Goal: Information Seeking & Learning: Learn about a topic

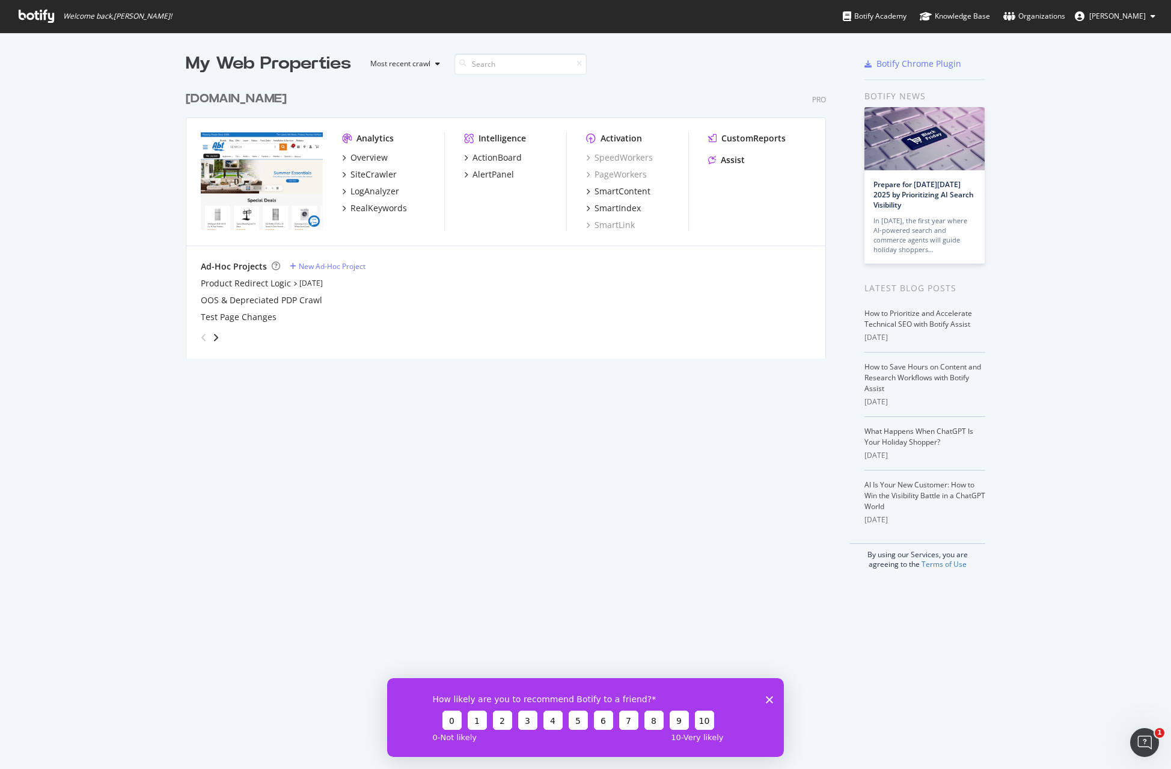
click at [769, 700] on polygon "Close survey" at bounding box center [769, 698] width 7 height 7
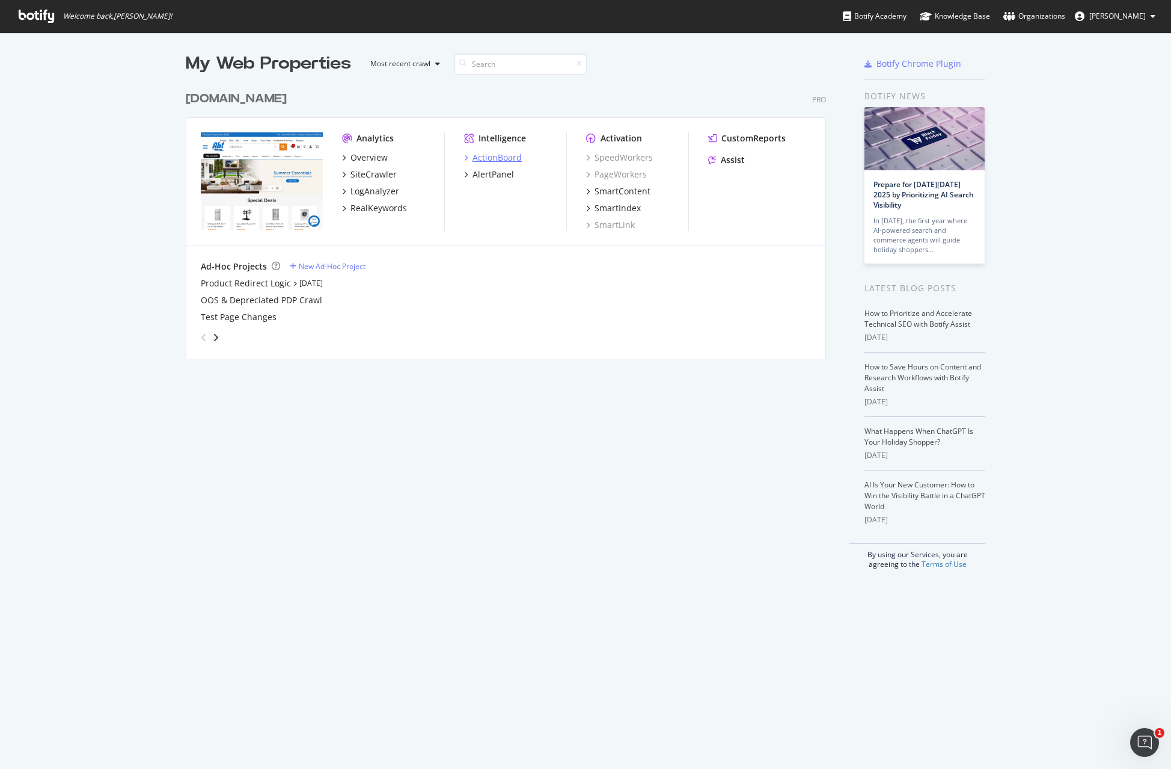
click at [497, 158] on div "ActionBoard" at bounding box center [497, 158] width 49 height 12
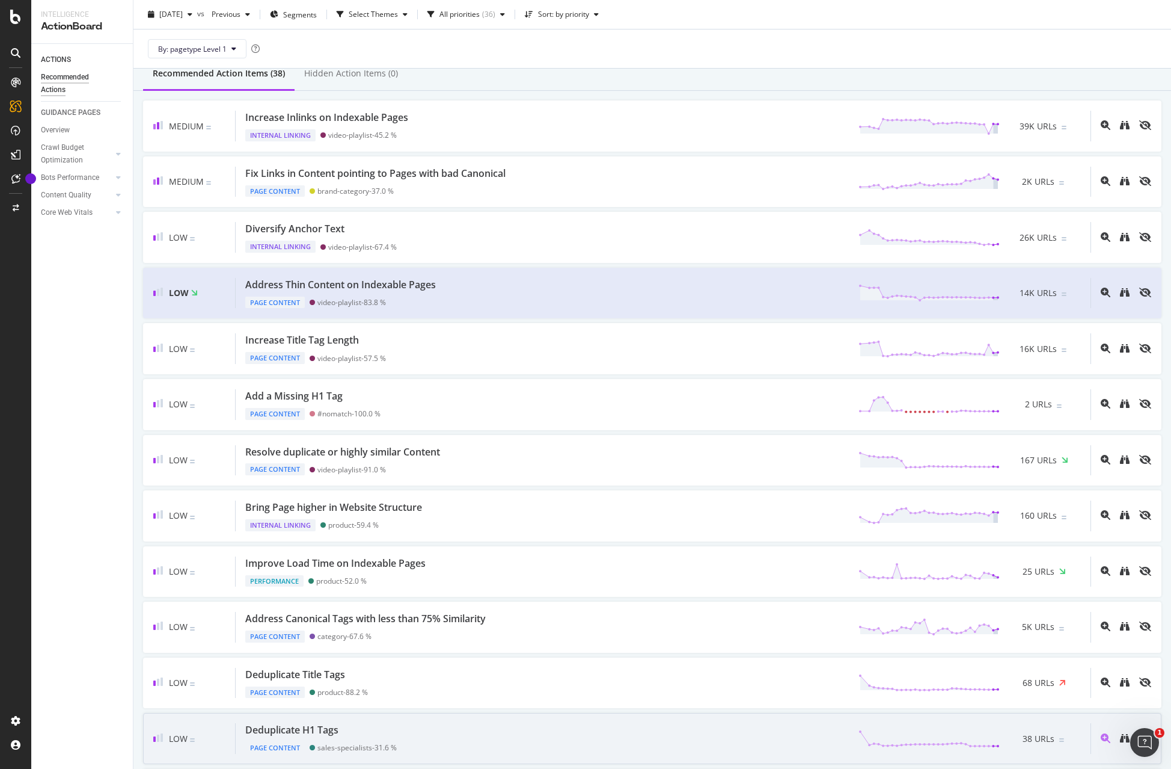
scroll to position [60, 0]
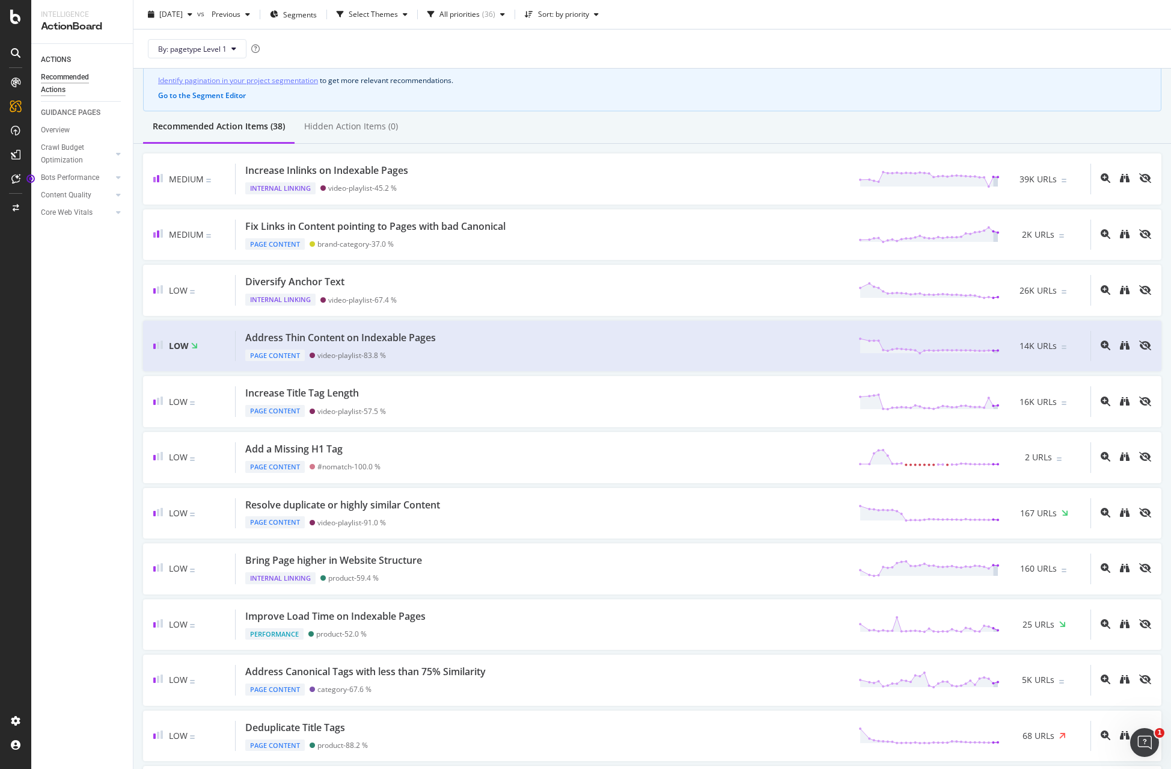
click at [67, 88] on div "Recommended Actions" at bounding box center [77, 83] width 72 height 25
click at [64, 83] on div "Recommended Actions" at bounding box center [77, 83] width 72 height 25
click at [22, 180] on div at bounding box center [15, 178] width 19 height 19
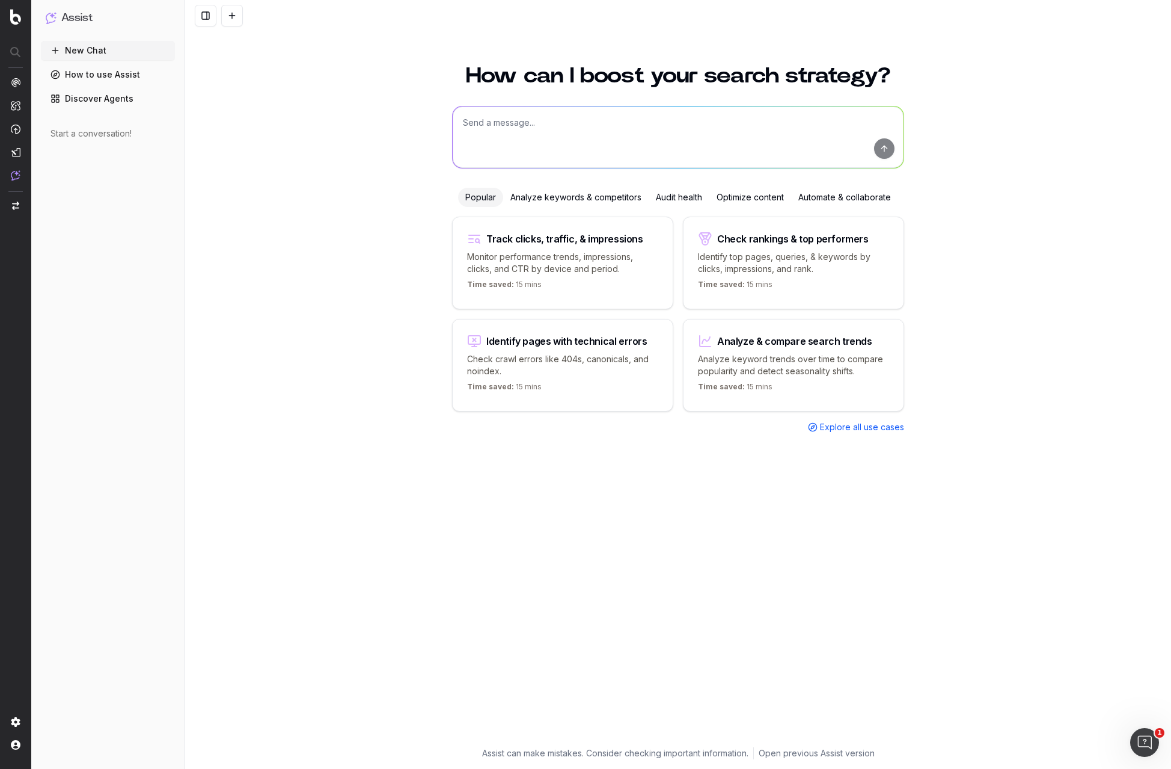
click at [548, 240] on div "Track clicks, traffic, & impressions" at bounding box center [564, 239] width 157 height 10
type textarea "Change in clicks/CTR/impressions over last 28 days vs last (branded vs non-bran…"
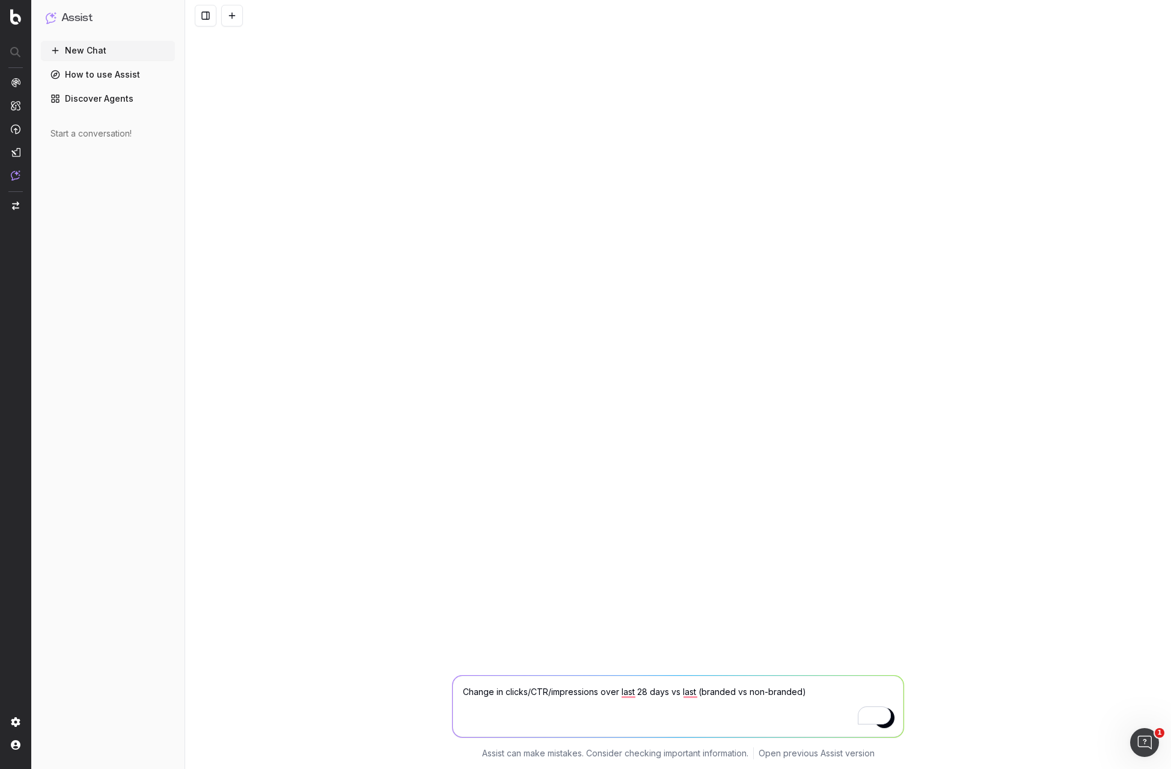
click at [891, 721] on span "2" at bounding box center [882, 715] width 17 height 18
click at [830, 694] on textarea "Change in clicks/CTR/impressions over last 28 days vs last (branded vs non-bran…" at bounding box center [678, 705] width 451 height 61
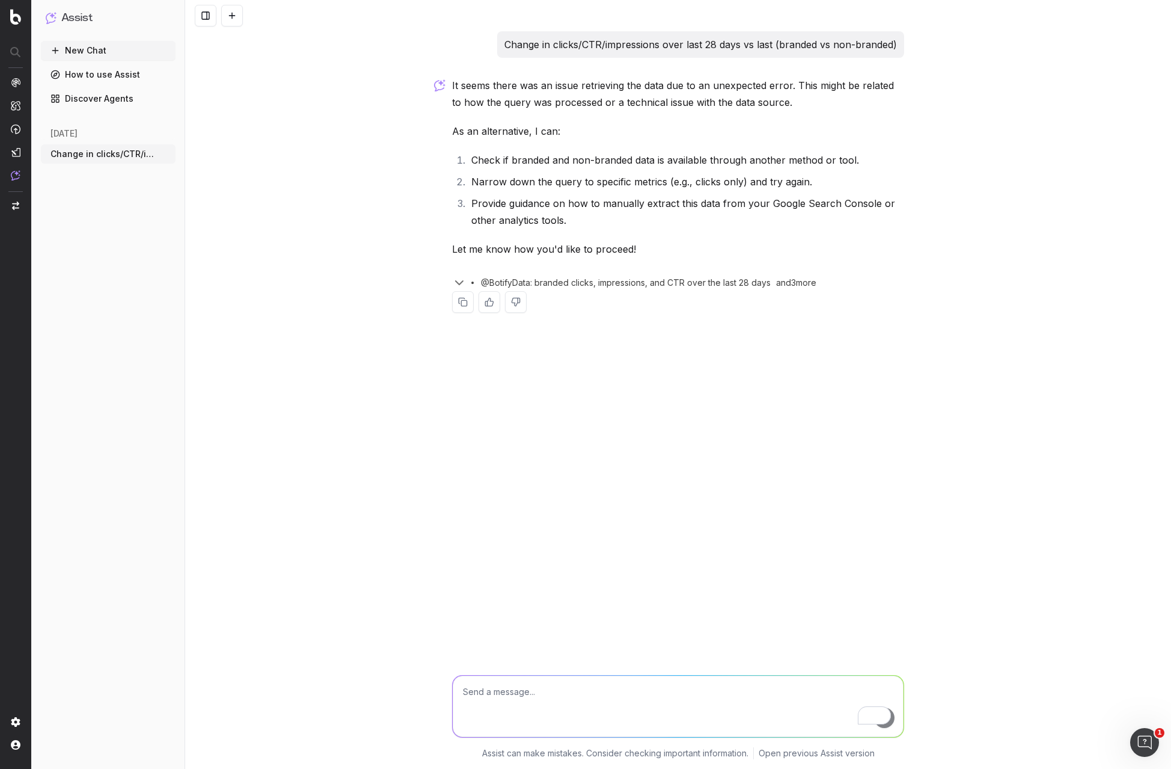
click at [513, 680] on textarea "To enrich screen reader interactions, please activate Accessibility in Grammarl…" at bounding box center [678, 705] width 451 height 61
type textarea "what is my GEO score"
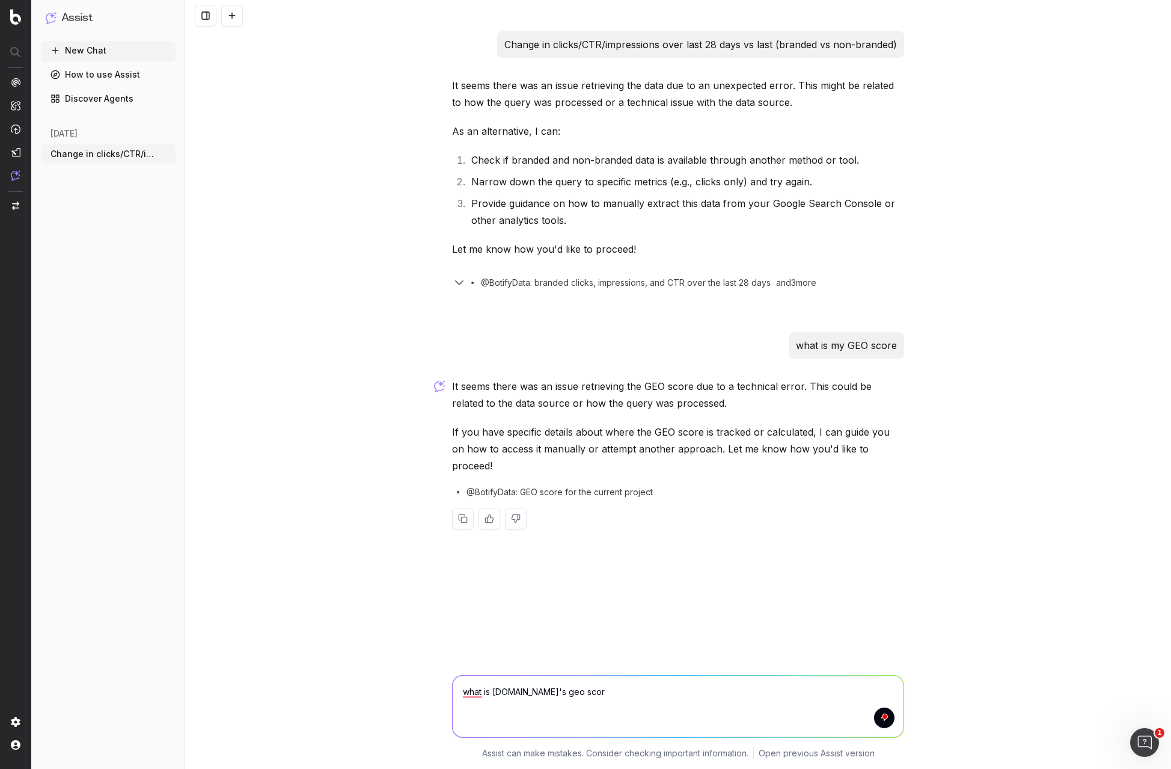
type textarea "what is abt.com's geo score"
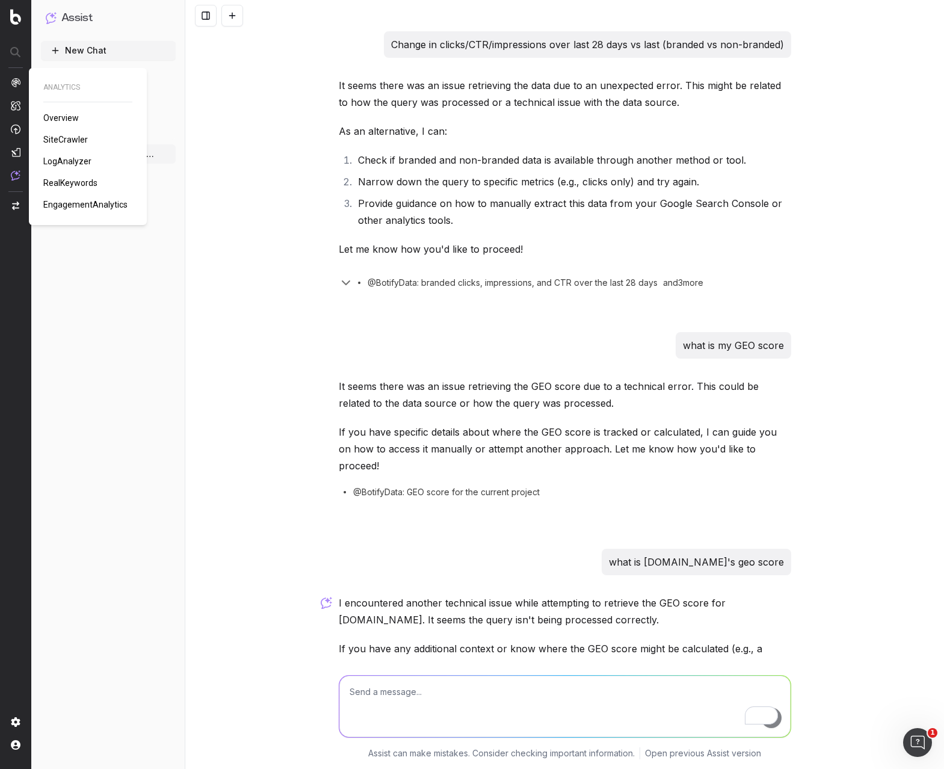
click at [61, 164] on span "LogAnalyzer" at bounding box center [67, 161] width 48 height 10
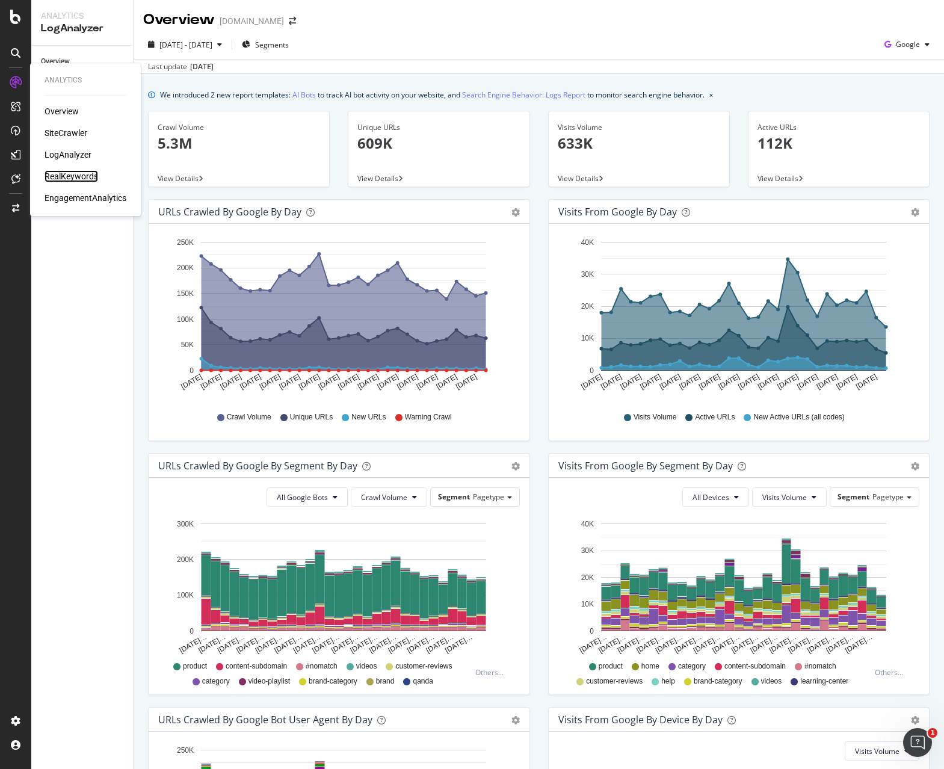
click at [69, 180] on div "RealKeywords" at bounding box center [71, 176] width 54 height 12
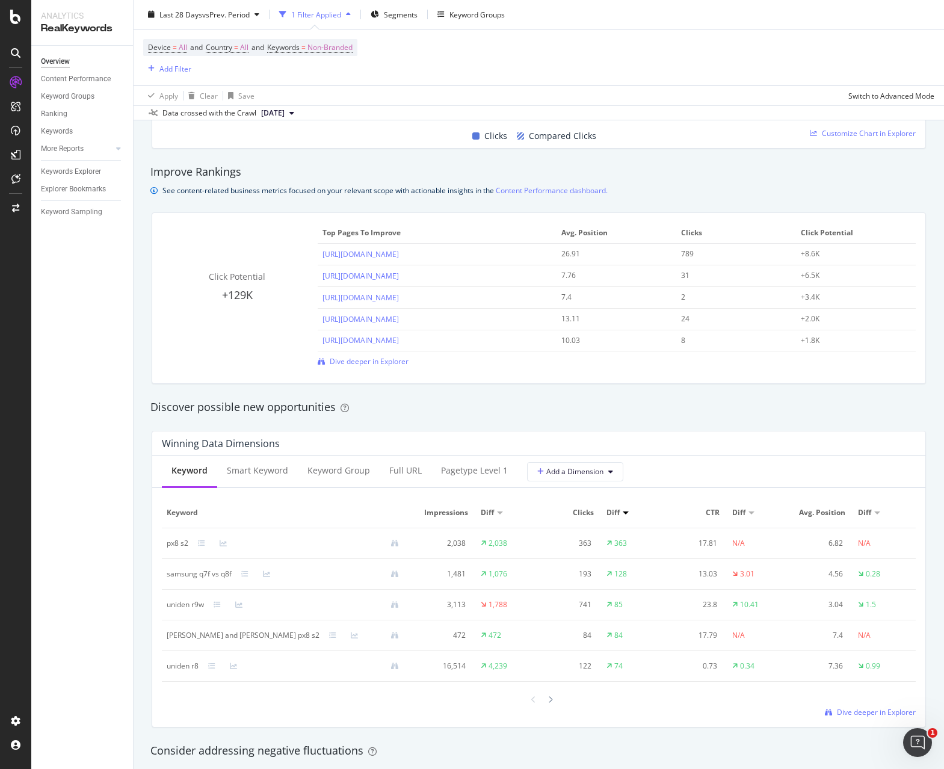
scroll to position [842, 0]
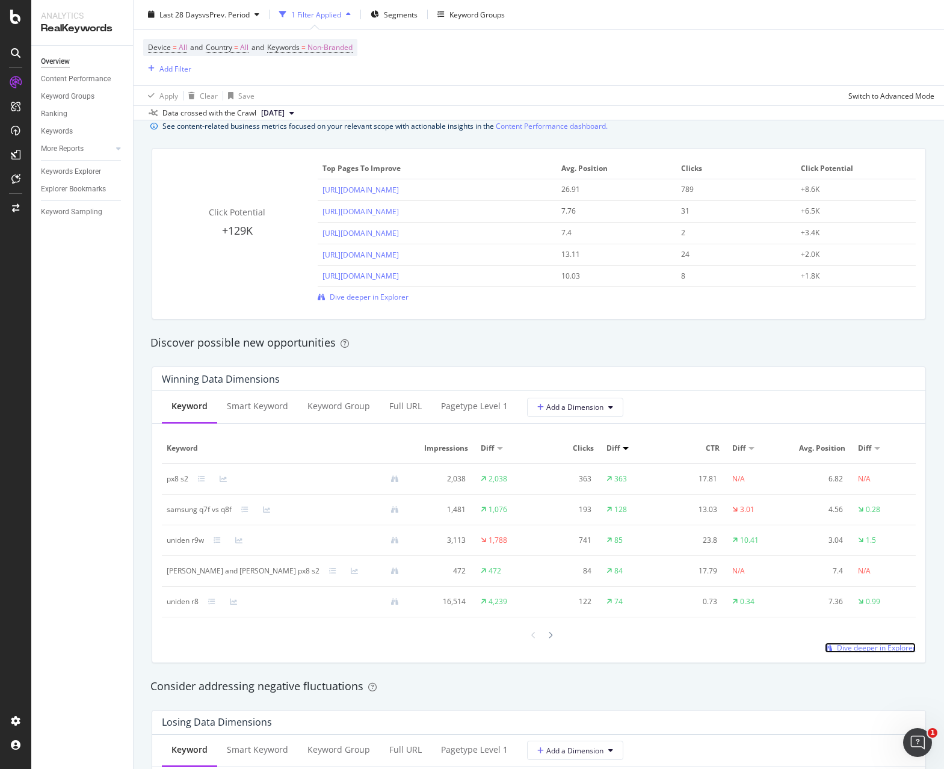
click at [870, 651] on span "Dive deeper in Explorer" at bounding box center [875, 647] width 79 height 10
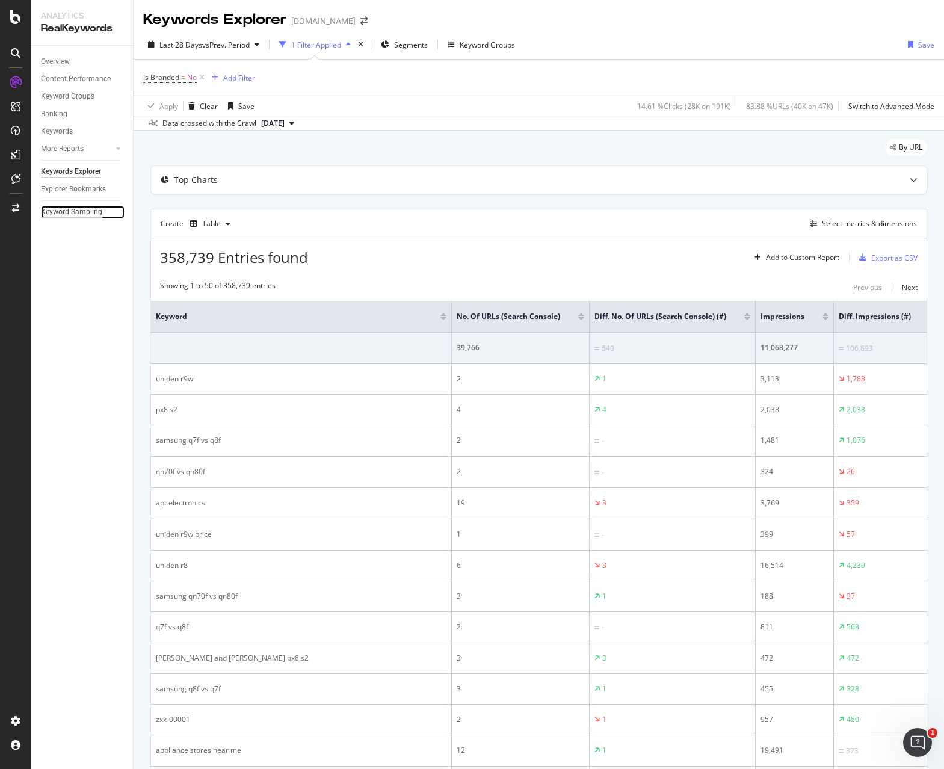
click at [69, 212] on div "Keyword Sampling" at bounding box center [71, 212] width 61 height 13
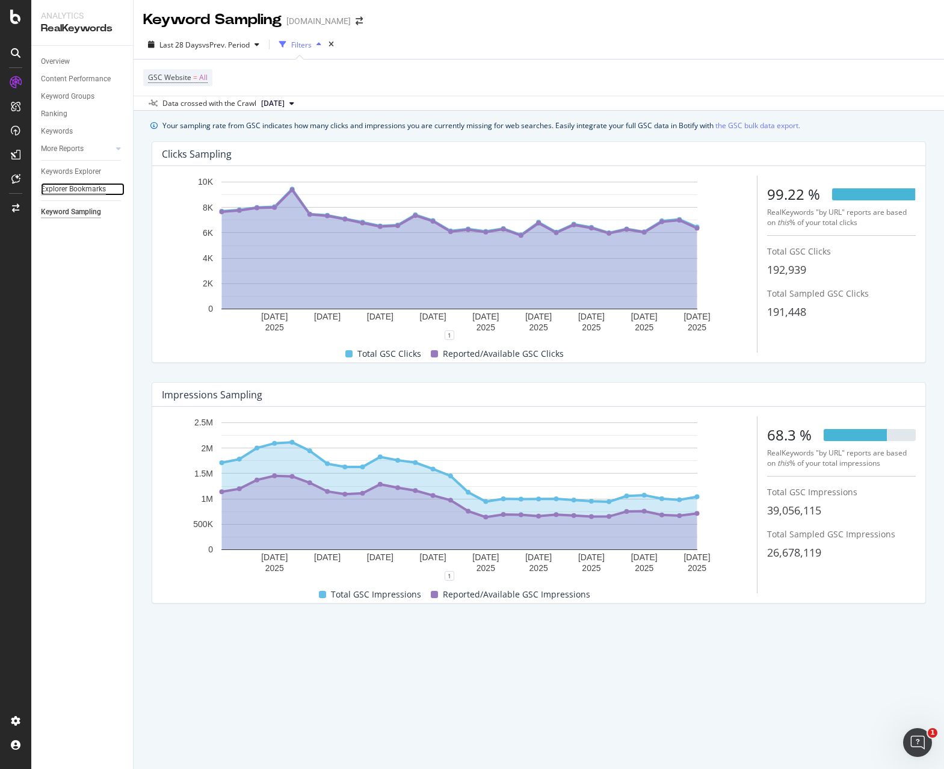
click at [76, 188] on div "Explorer Bookmarks" at bounding box center [73, 189] width 65 height 13
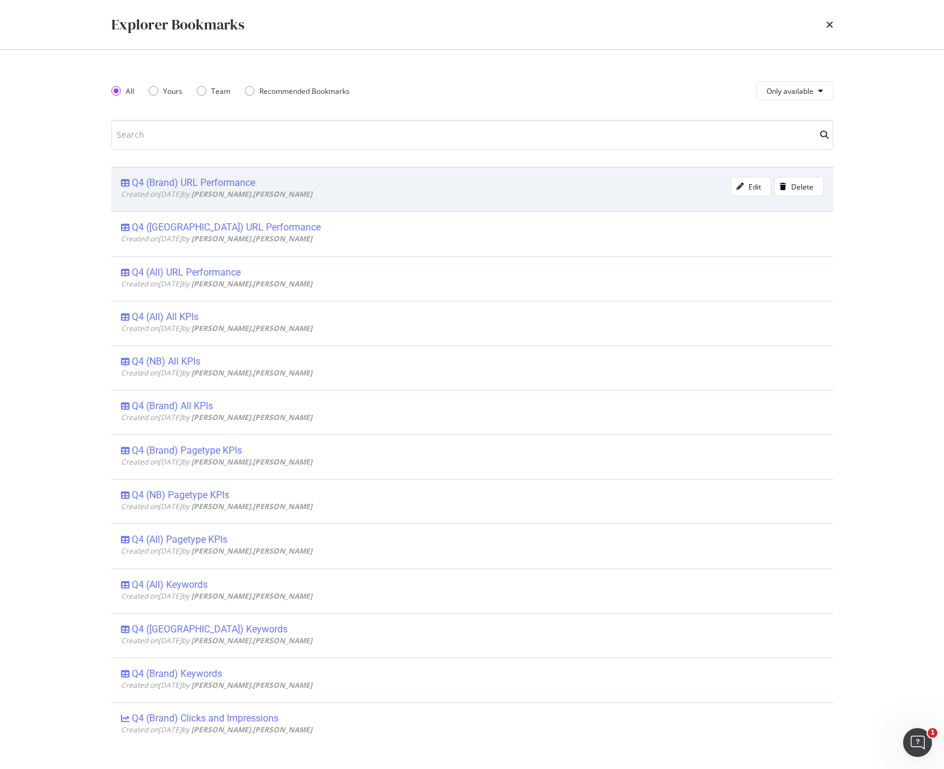
click at [207, 183] on div "Q4 (Brand) URL Performance" at bounding box center [193, 183] width 123 height 12
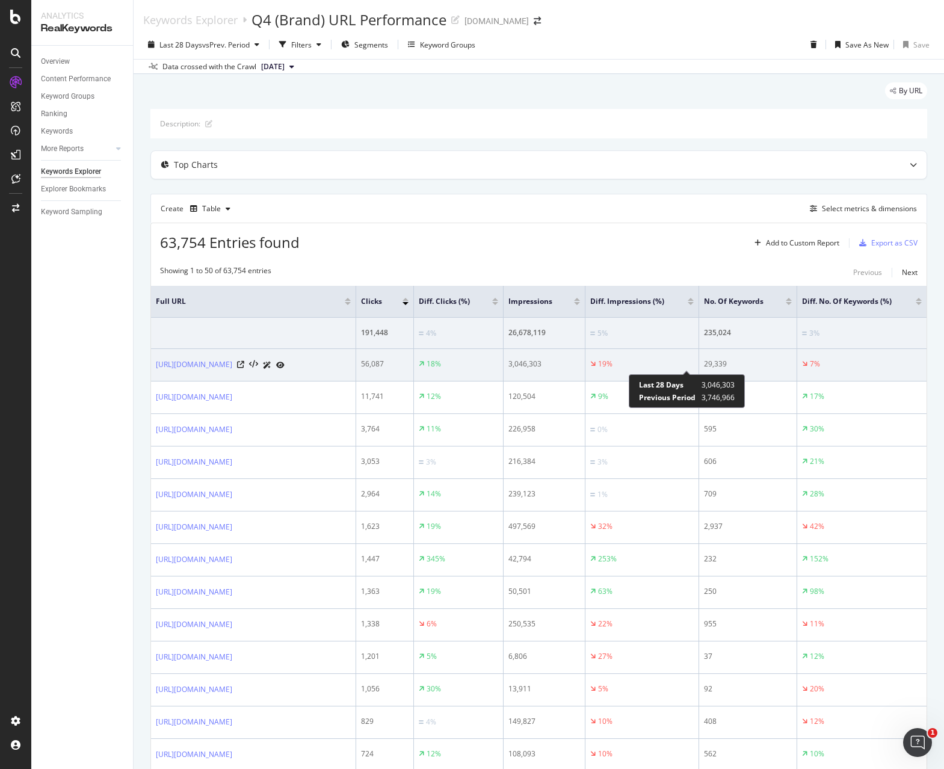
click at [612, 364] on div "19%" at bounding box center [605, 363] width 14 height 11
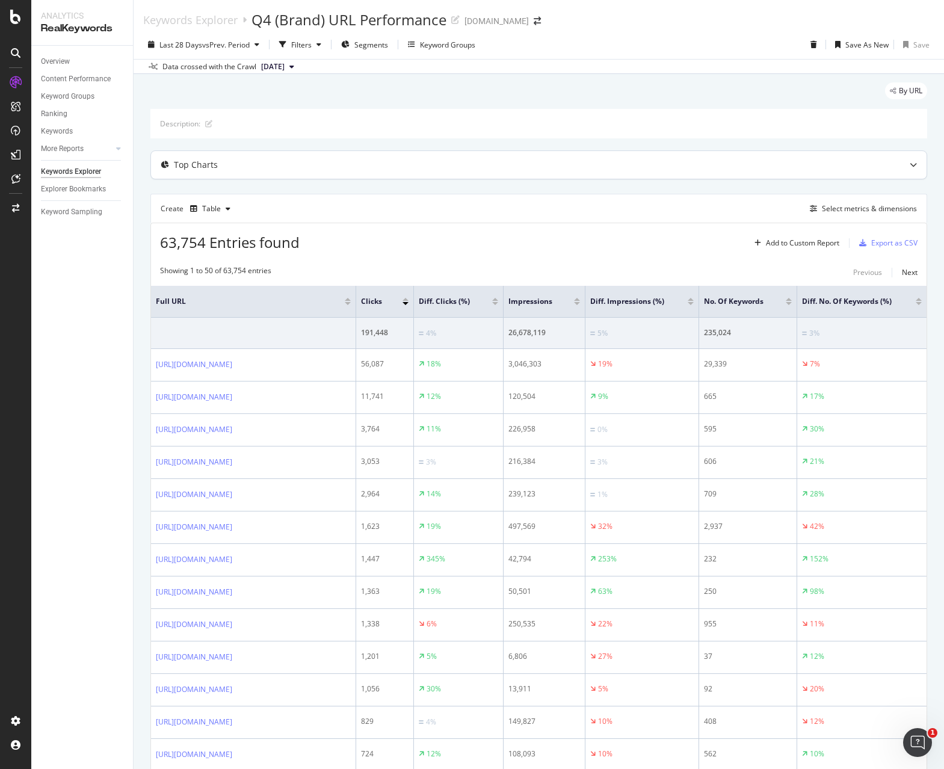
click at [250, 168] on div "Top Charts" at bounding box center [515, 165] width 728 height 12
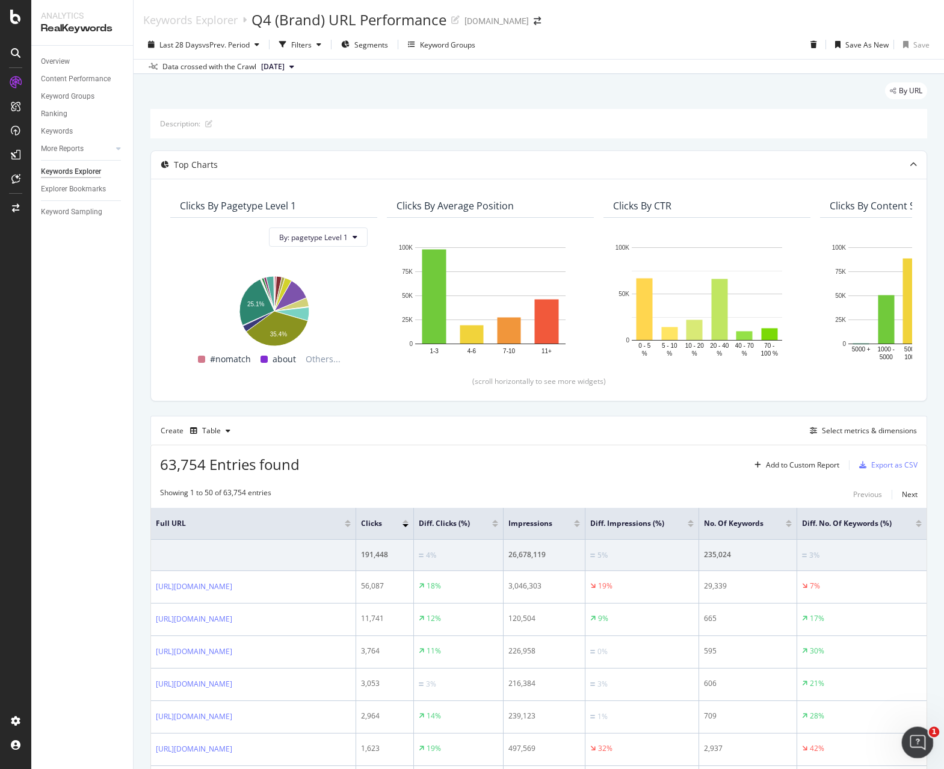
click at [916, 738] on icon "Open Intercom Messenger" at bounding box center [915, 740] width 8 height 10
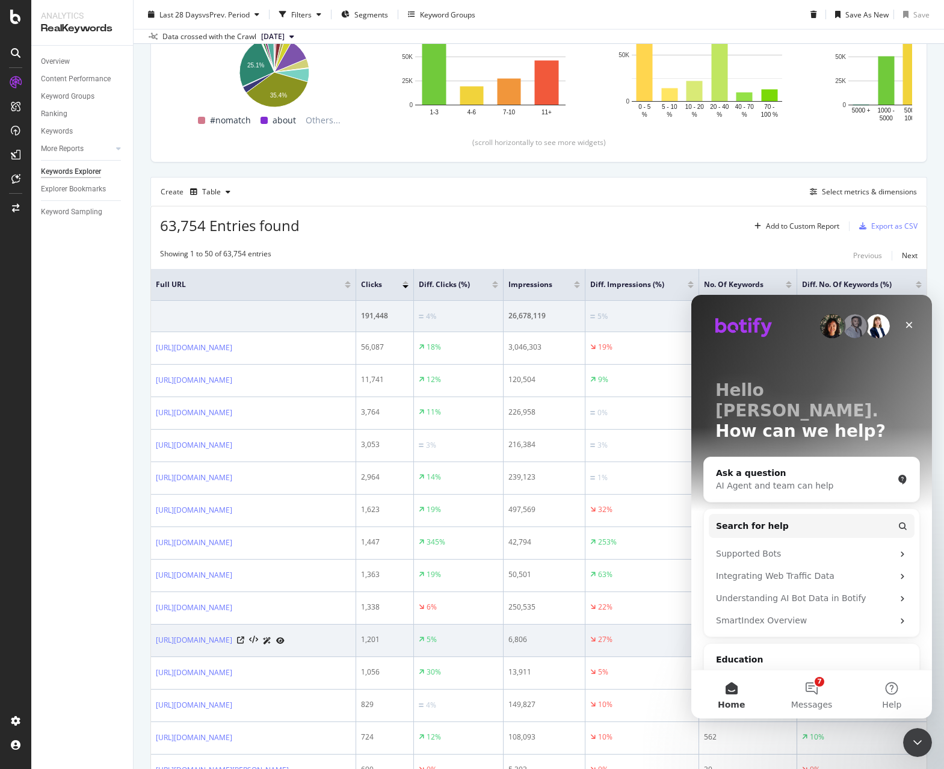
scroll to position [241, 0]
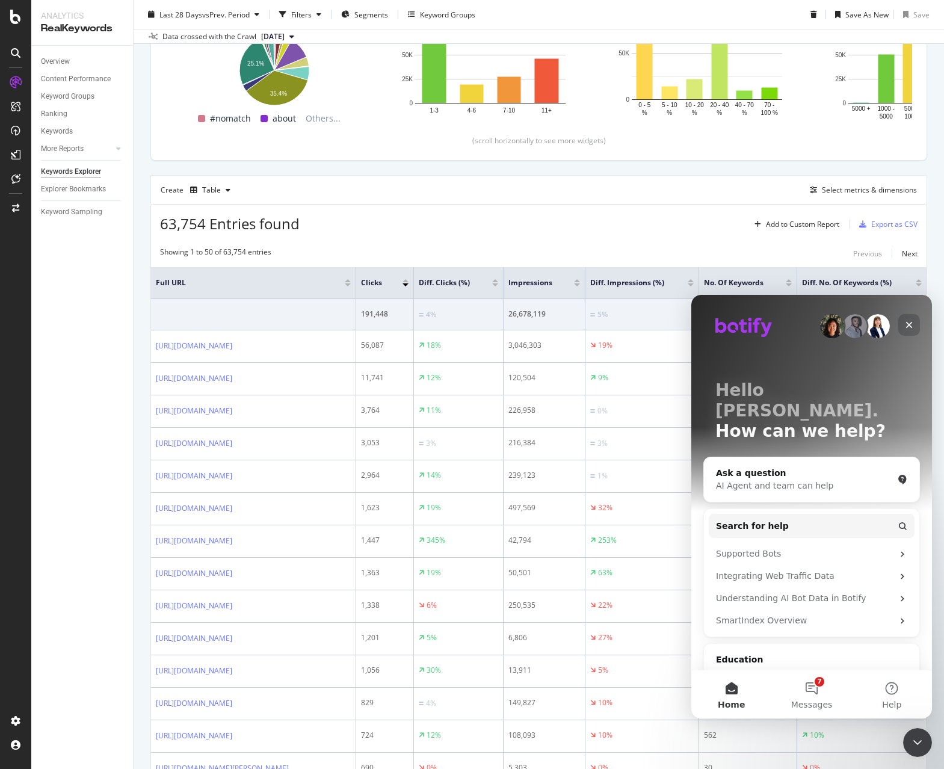
click at [909, 319] on div "Close" at bounding box center [909, 325] width 22 height 22
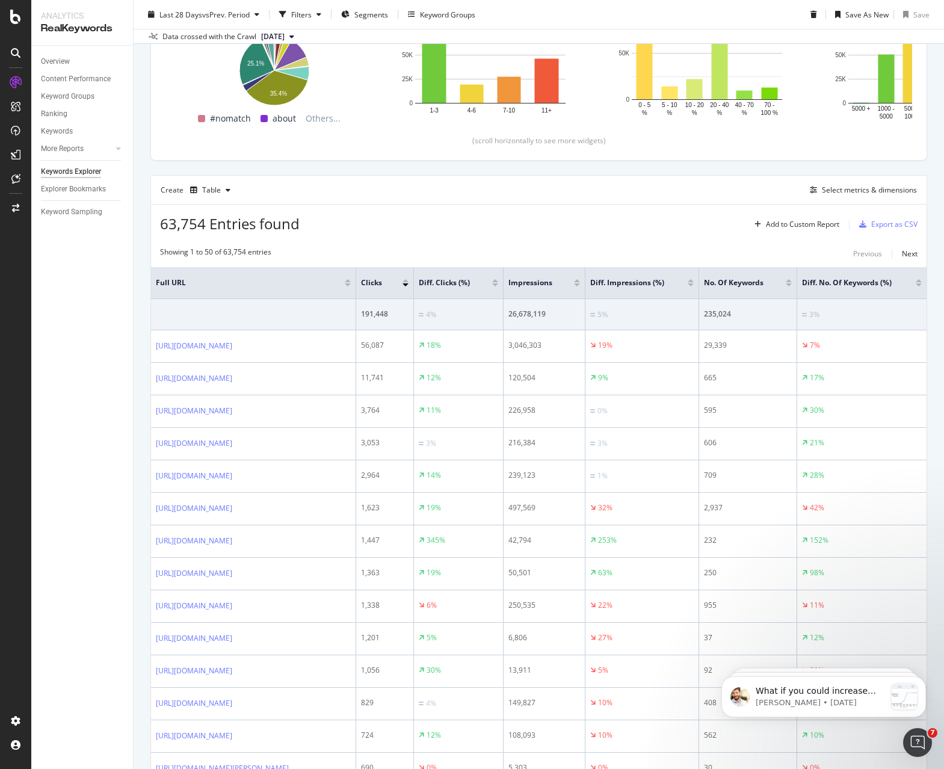
scroll to position [0, 0]
